Goal: Communication & Community: Answer question/provide support

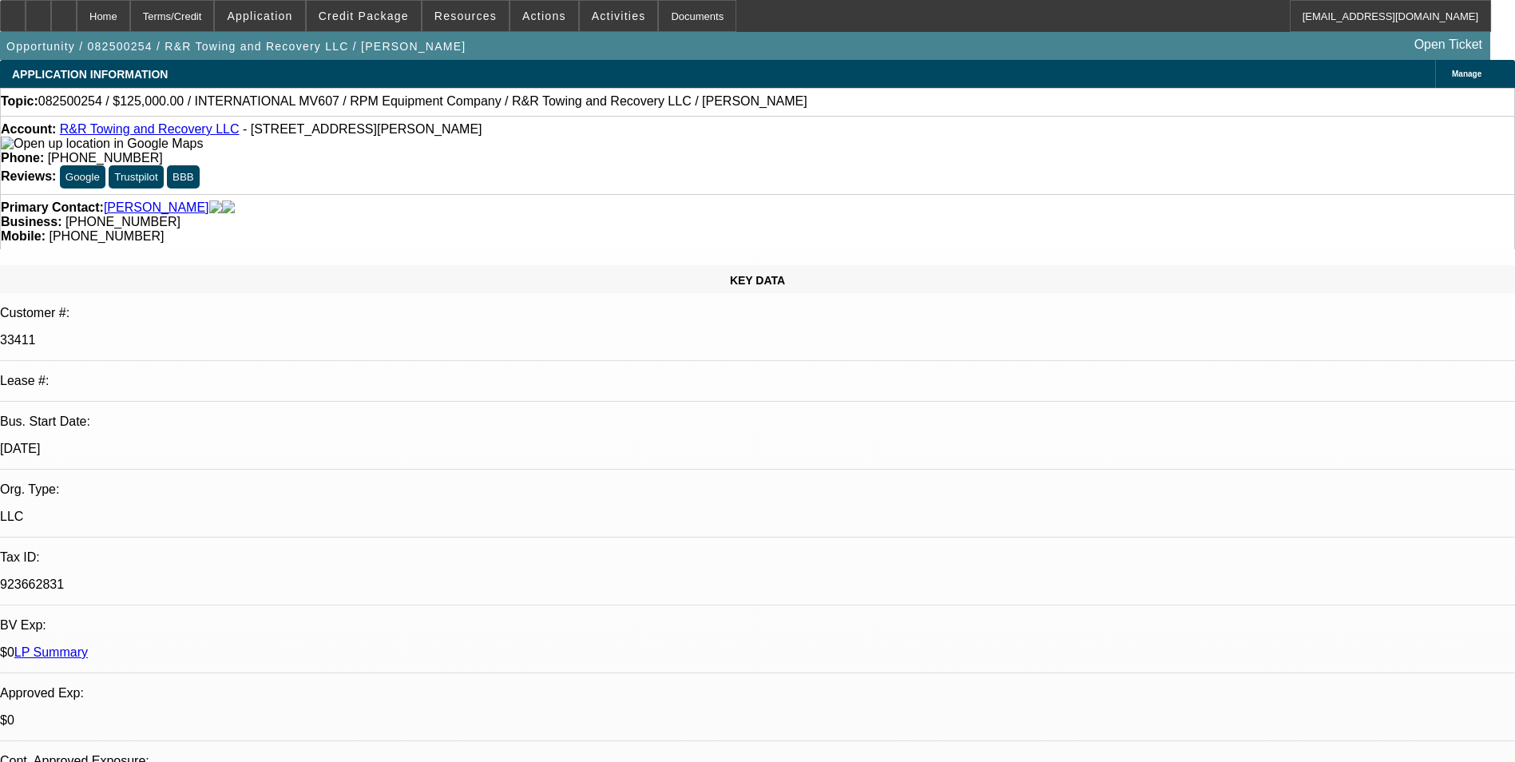
select select "0"
select select "2"
select select "0.1"
select select "0"
select select "2"
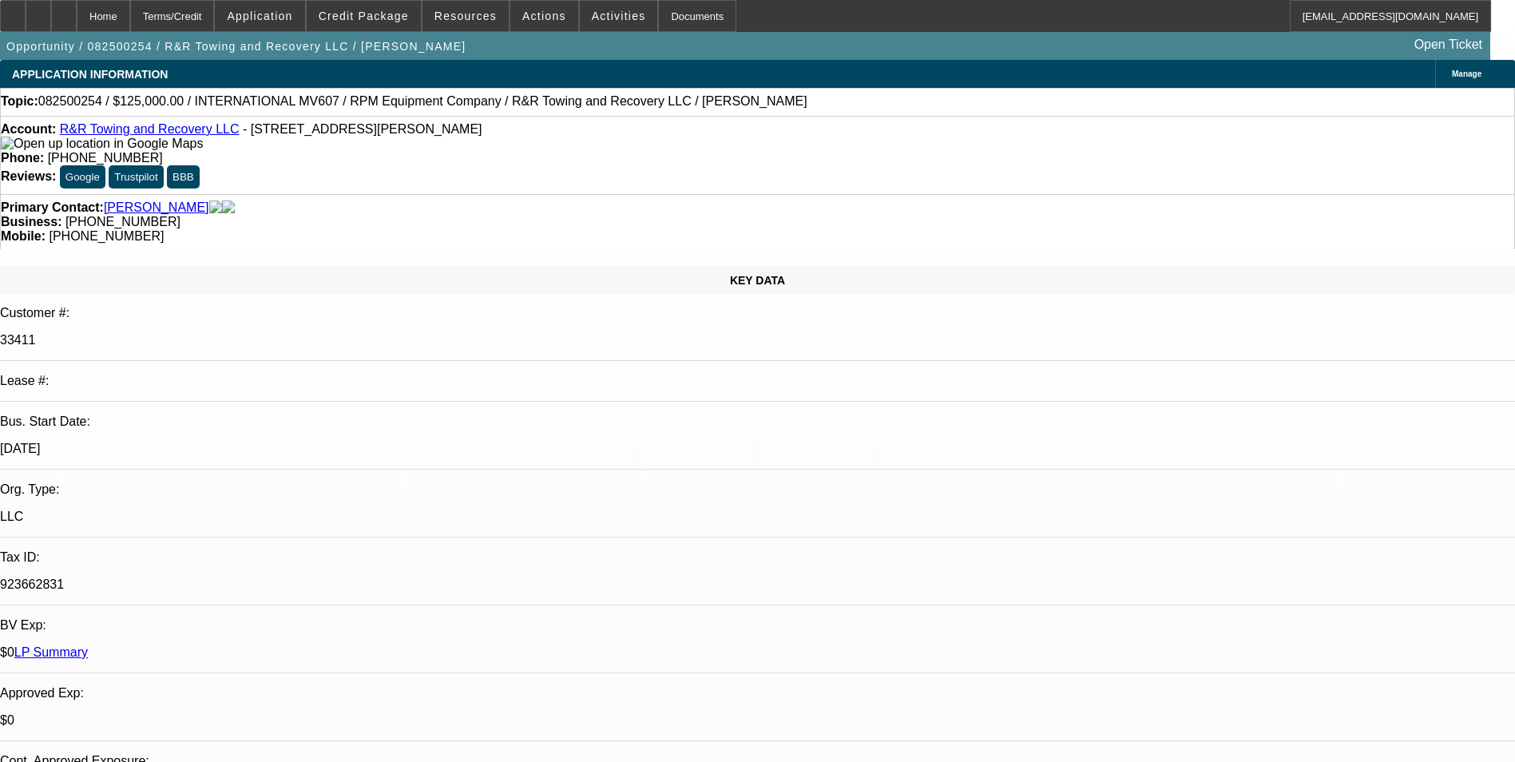
select select "0.1"
select select "2"
select select "0.1"
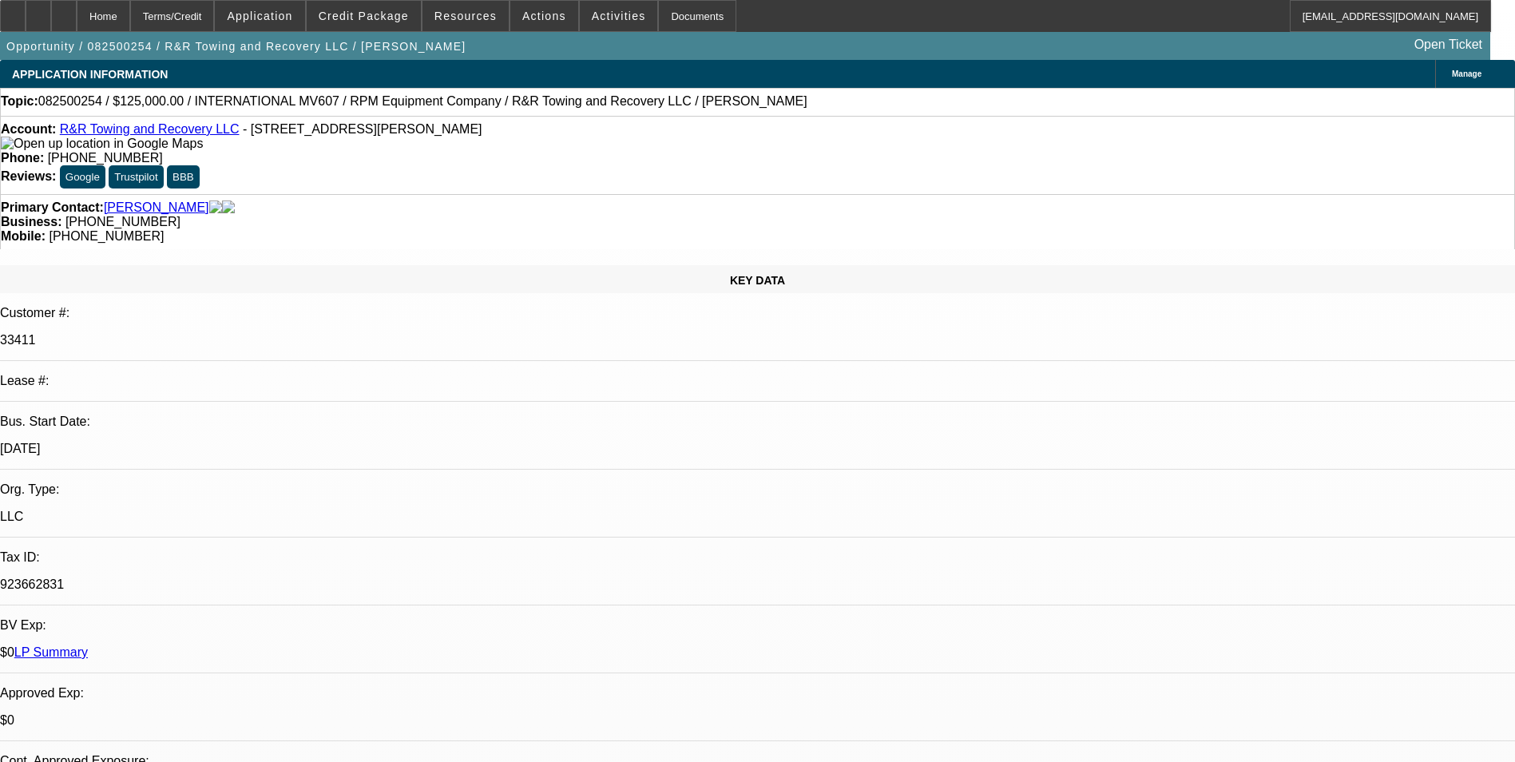
select select "2"
select select "0.1"
select select "1"
select select "2"
select select "4"
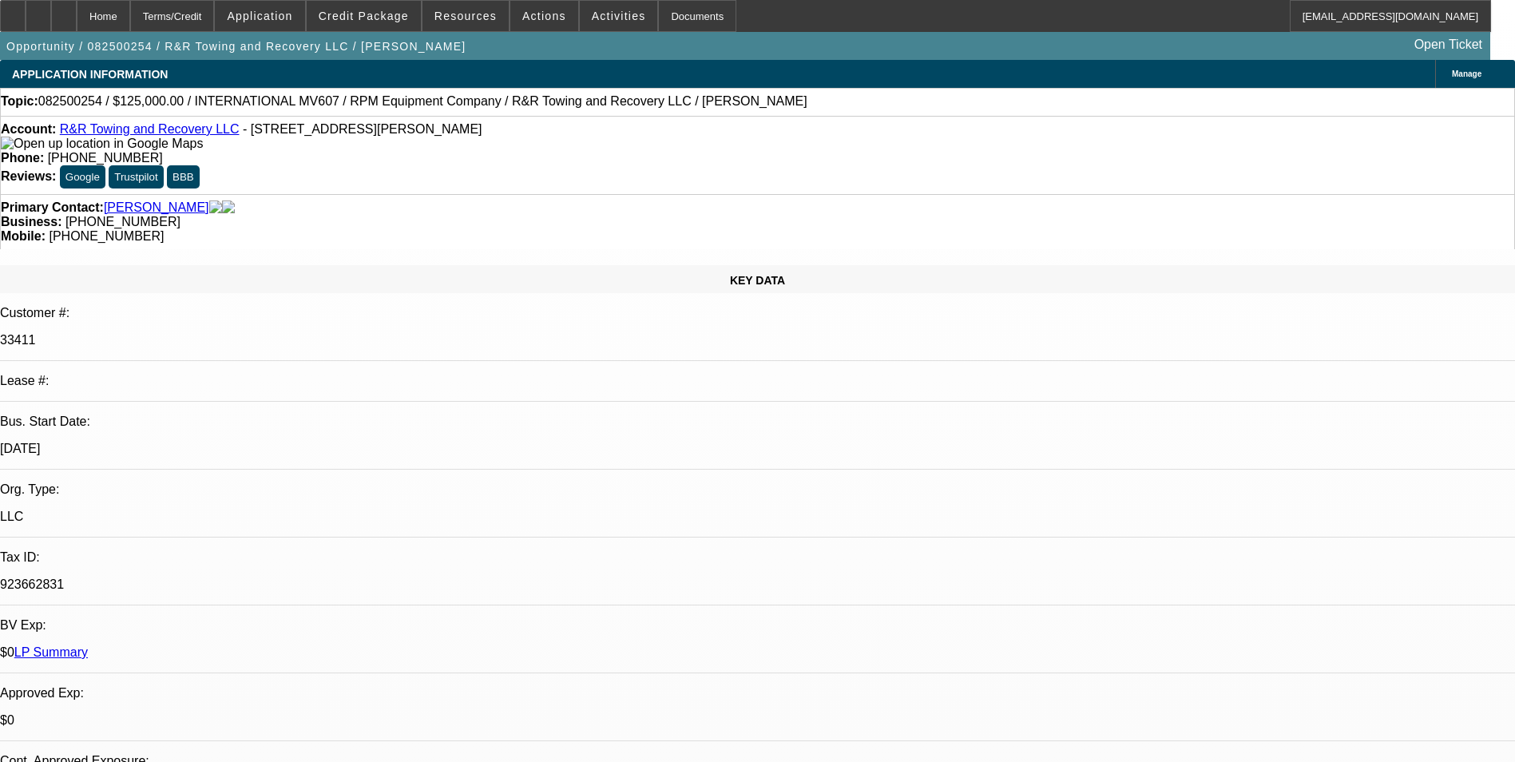
select select "1"
select select "2"
select select "4"
select select "1"
select select "2"
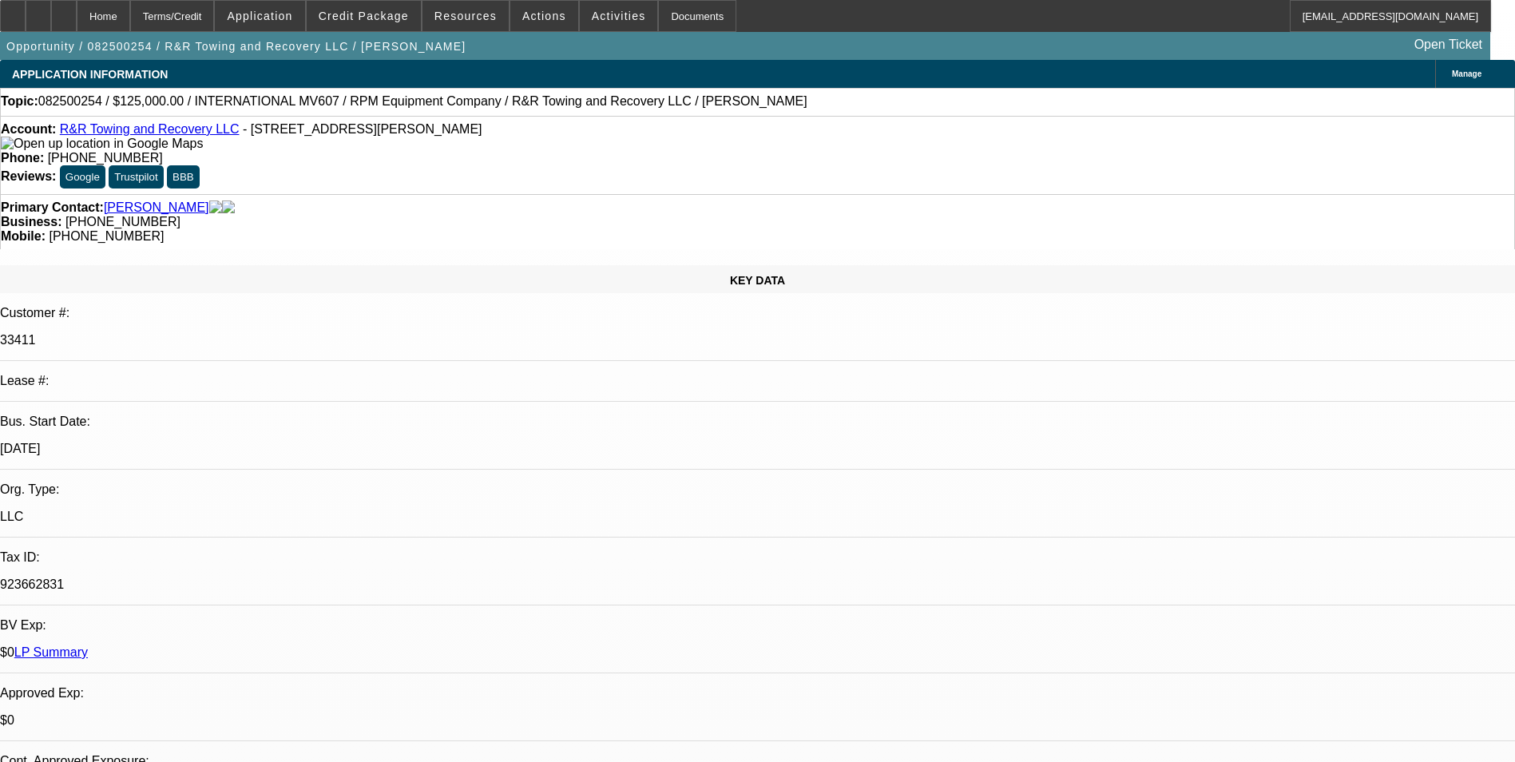
select select "4"
select select "1"
select select "2"
select select "4"
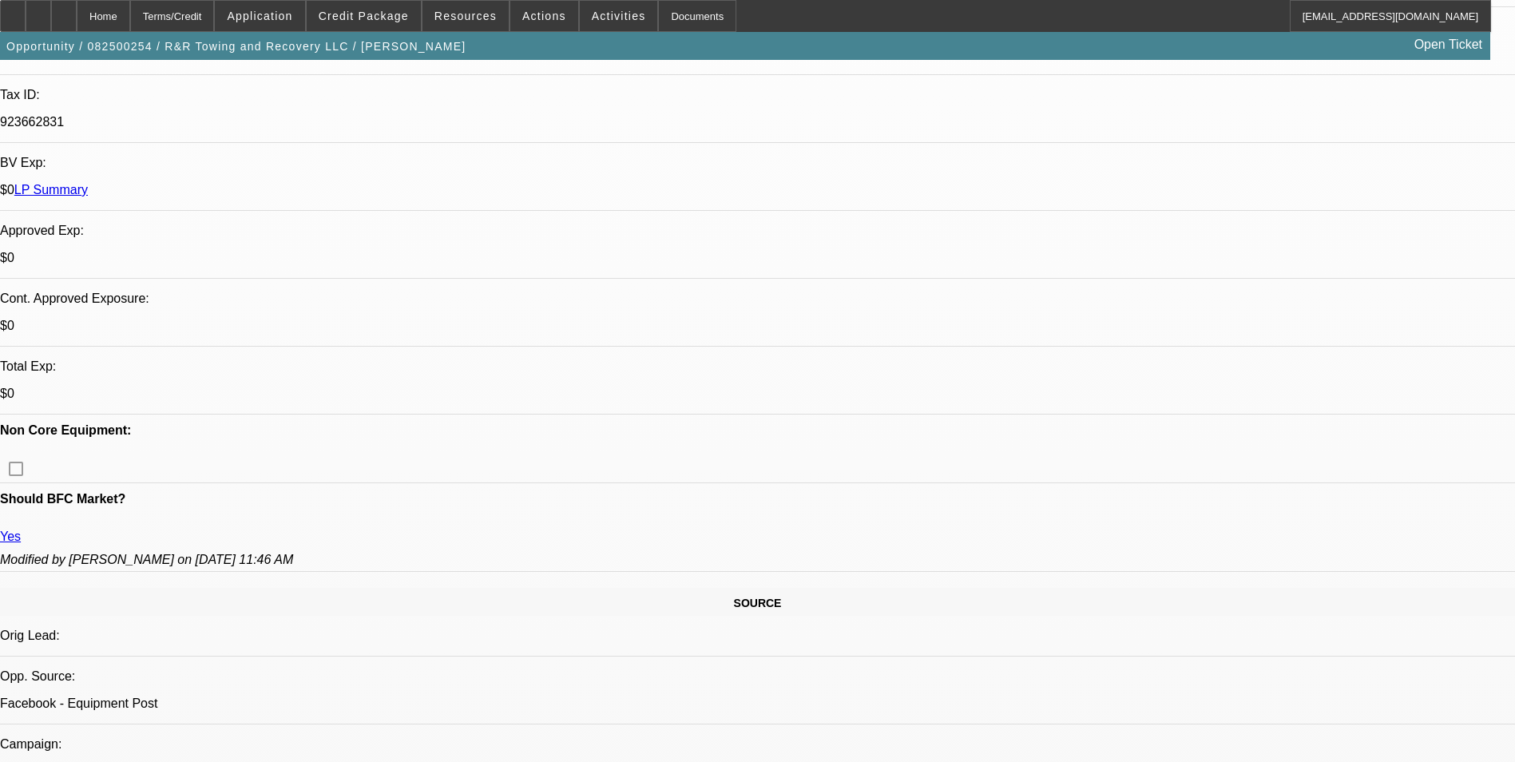
scroll to position [479, 0]
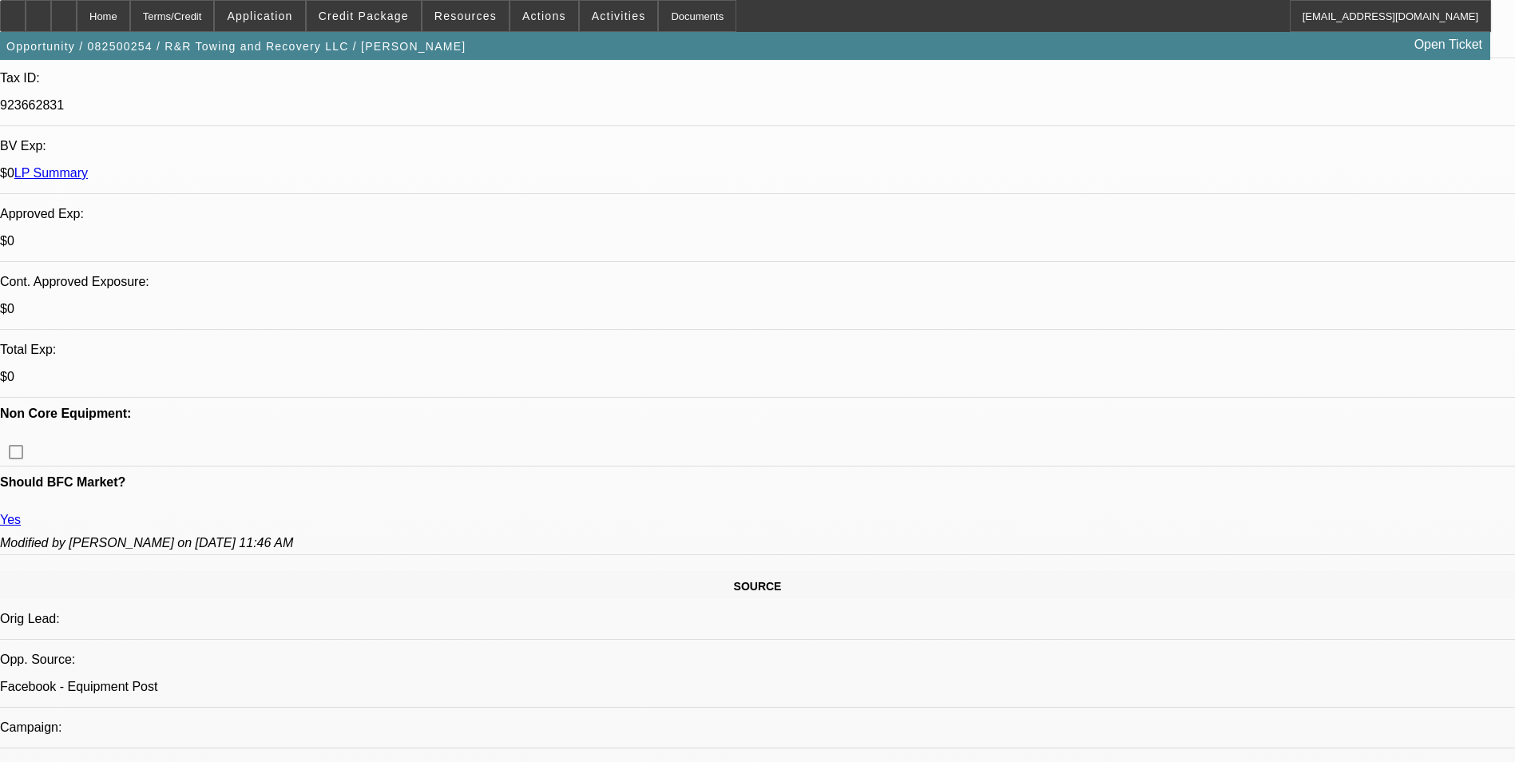
drag, startPoint x: 228, startPoint y: 503, endPoint x: 721, endPoint y: 516, distance: 493.8
drag, startPoint x: 721, startPoint y: 516, endPoint x: 637, endPoint y: 503, distance: 84.8
copy span "CJK Logistics, LLC-Payment history good-on-time/on 01 & 02 deal- back in [DATE]…"
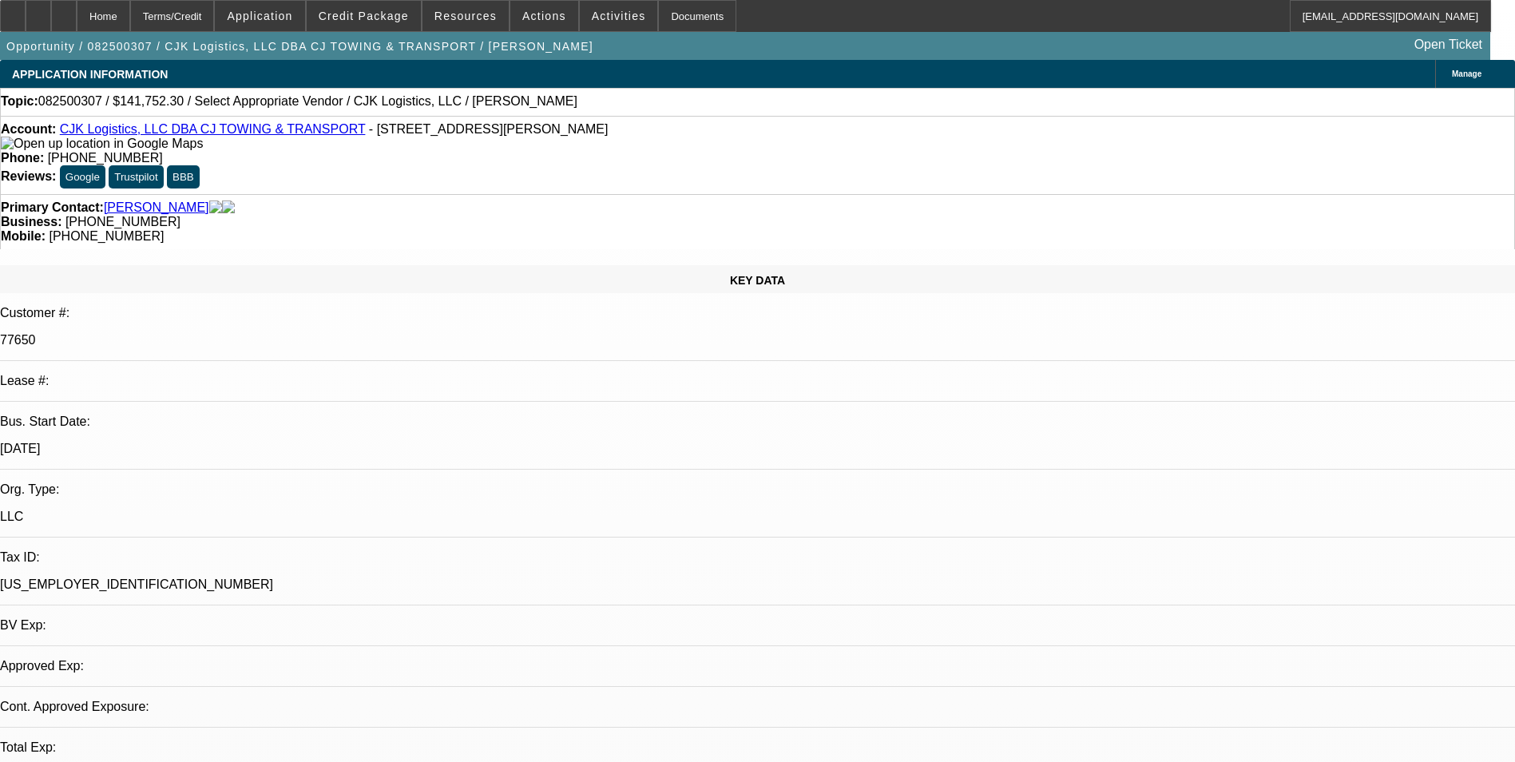
select select "0"
select select "2"
select select "0.1"
select select "1"
select select "2"
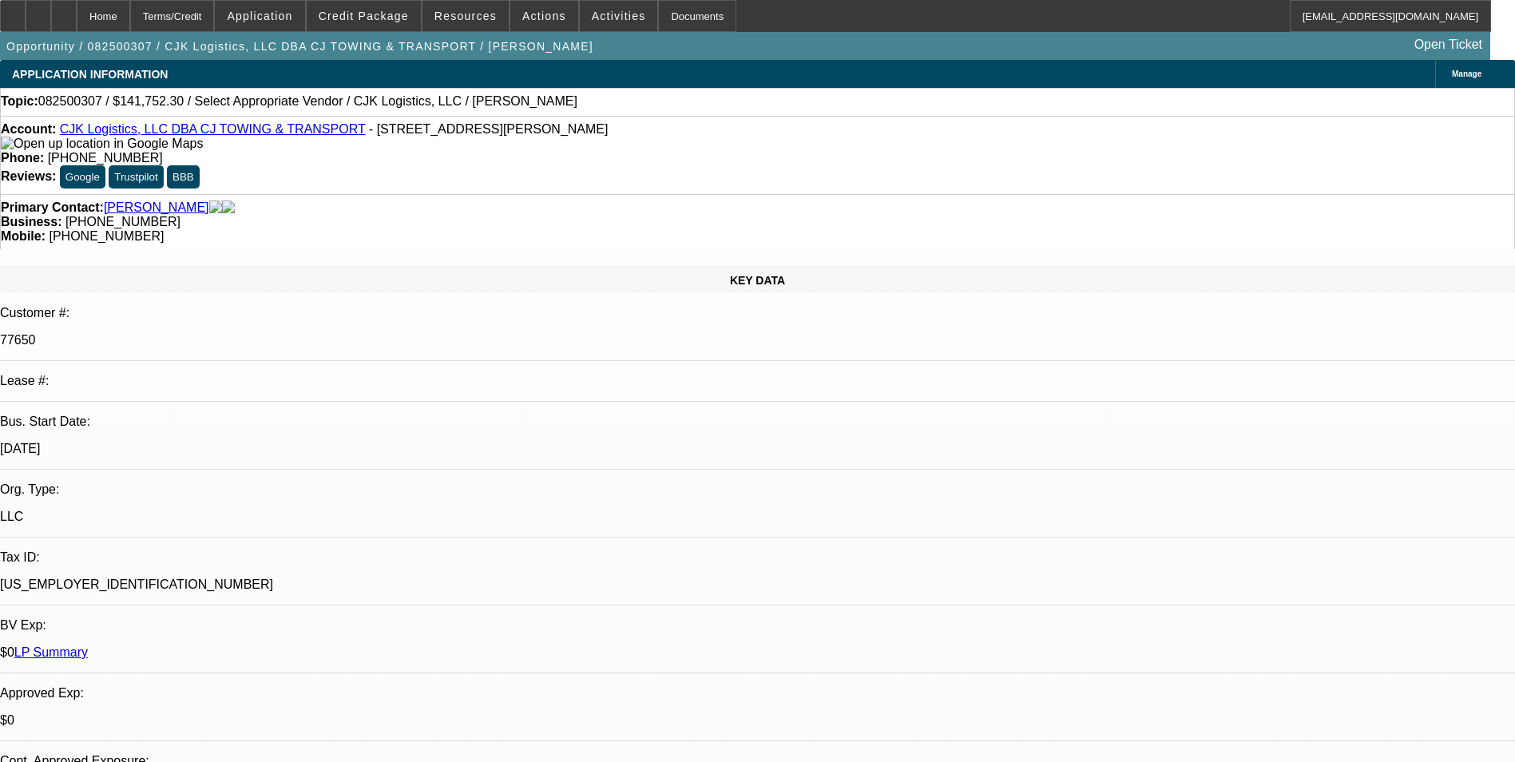
select select "4"
radio input "true"
paste textarea "CJK Logistics, LLC-Payment history good-on-time/on 01 & 02 deal- back in [DATE]…"
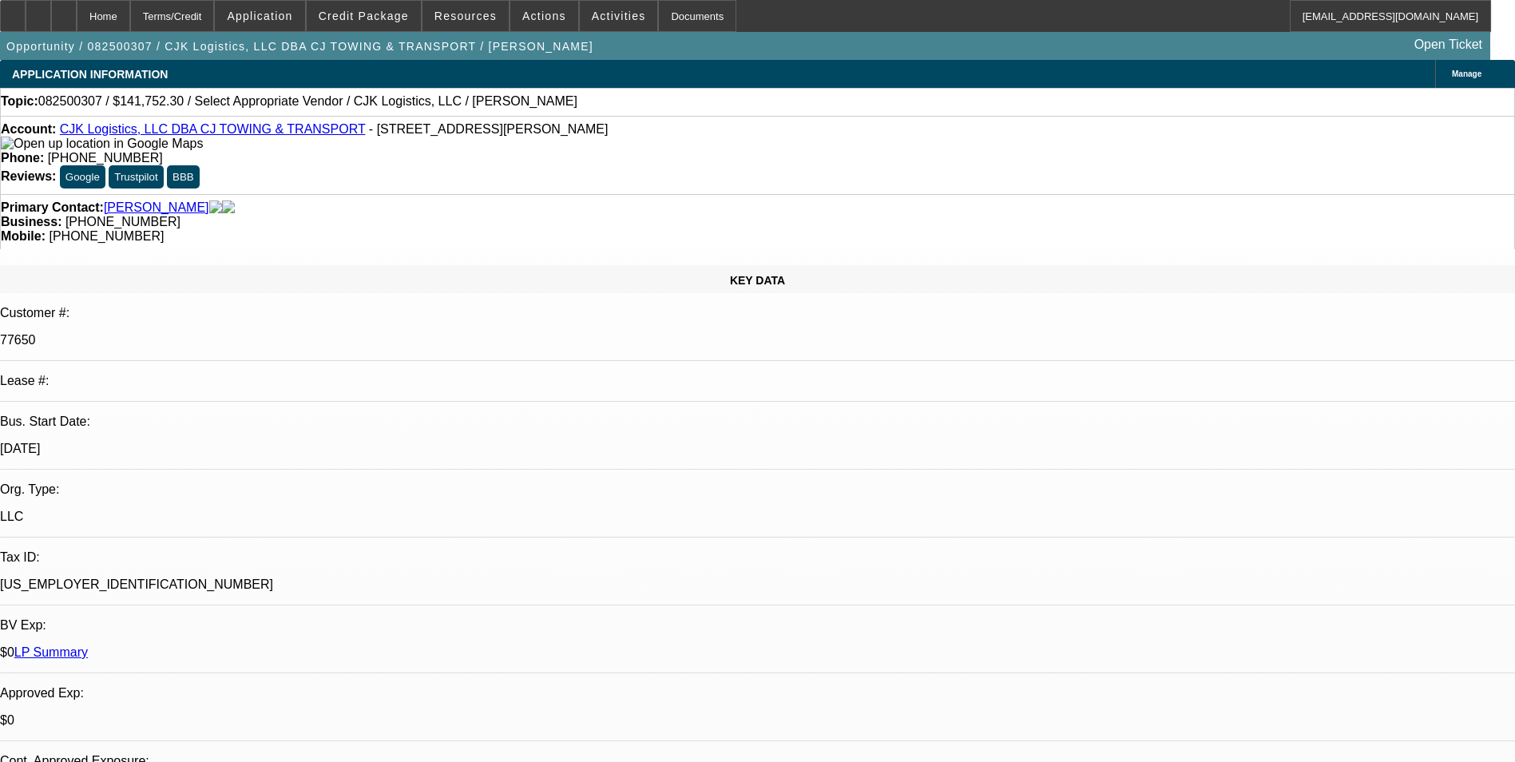
type textarea "CJK Logistics, LLC-Payment history good-on-time/on 01 & 02 deal- back in [DATE]…"
radio input "false"
radio input "true"
select select "0"
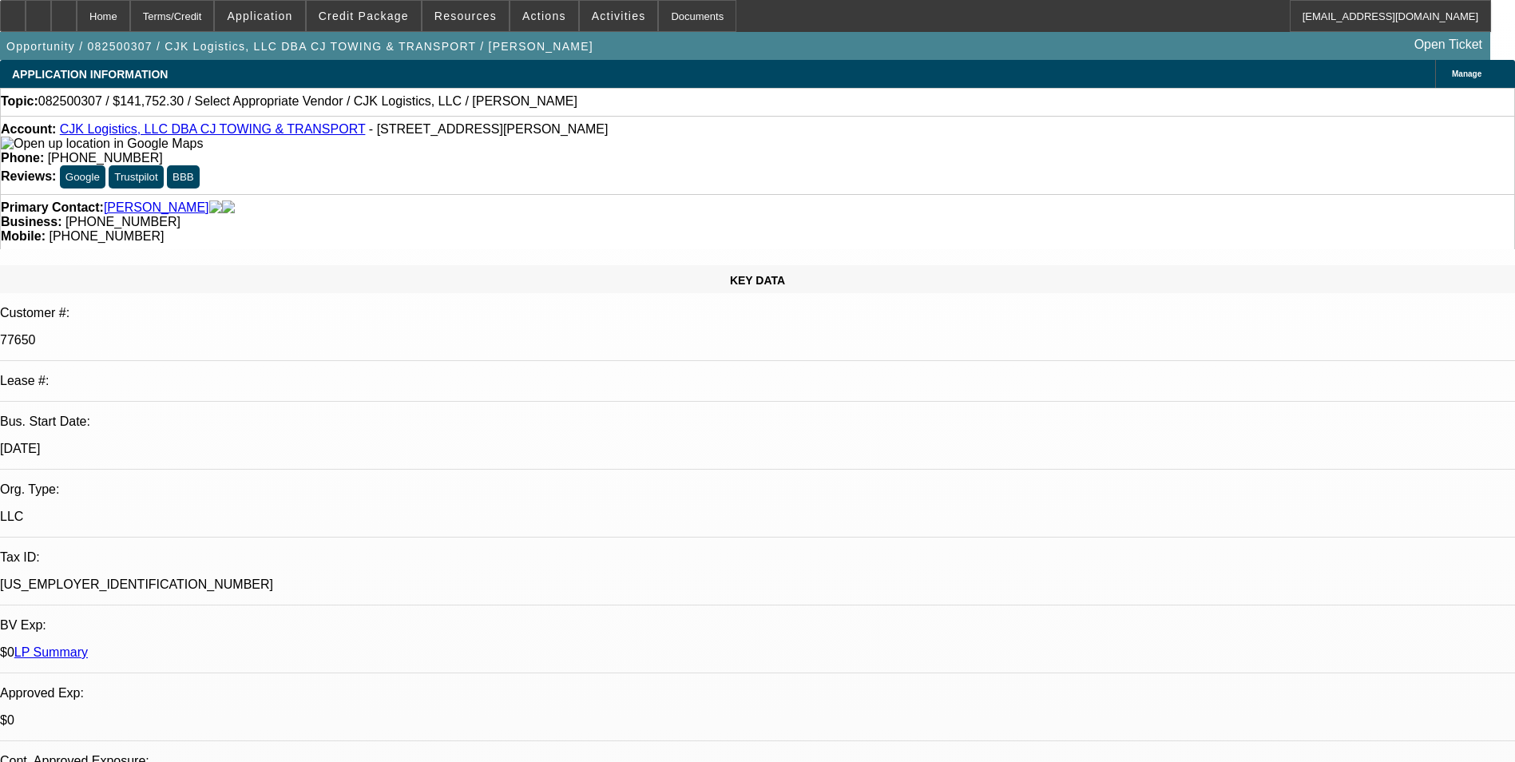
select select "2"
select select "0.1"
select select "1"
select select "2"
select select "4"
